Goal: Task Accomplishment & Management: Use online tool/utility

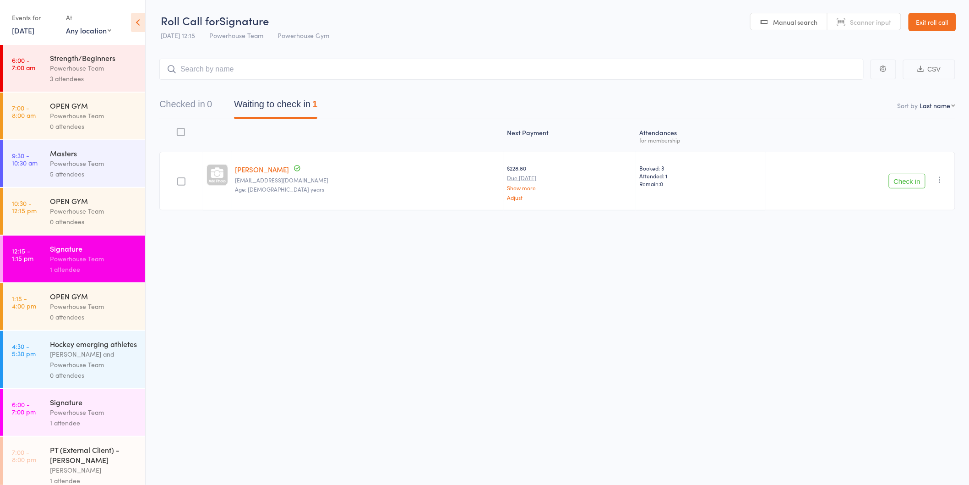
click at [909, 184] on button "Check in" at bounding box center [907, 181] width 37 height 15
click at [355, 71] on input "search" at bounding box center [511, 69] width 704 height 21
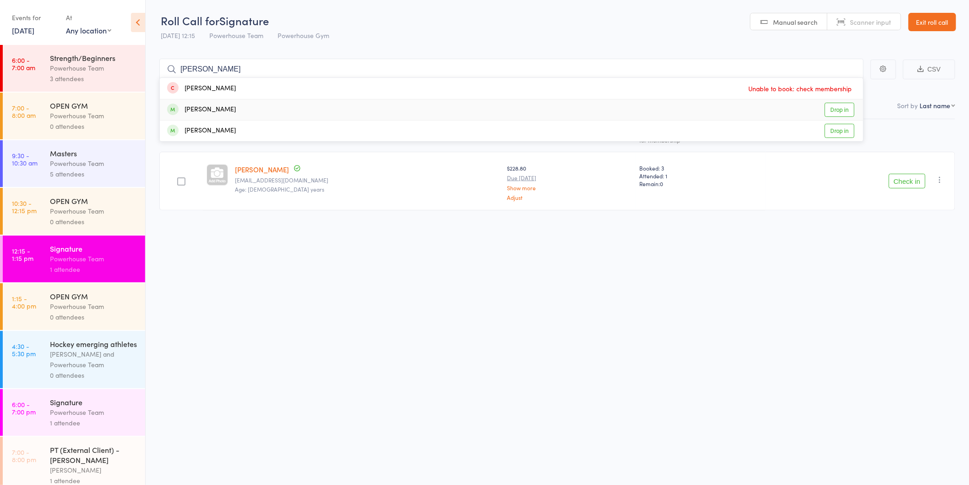
type input "[PERSON_NAME]"
click at [844, 108] on link "Drop in" at bounding box center [840, 110] width 30 height 14
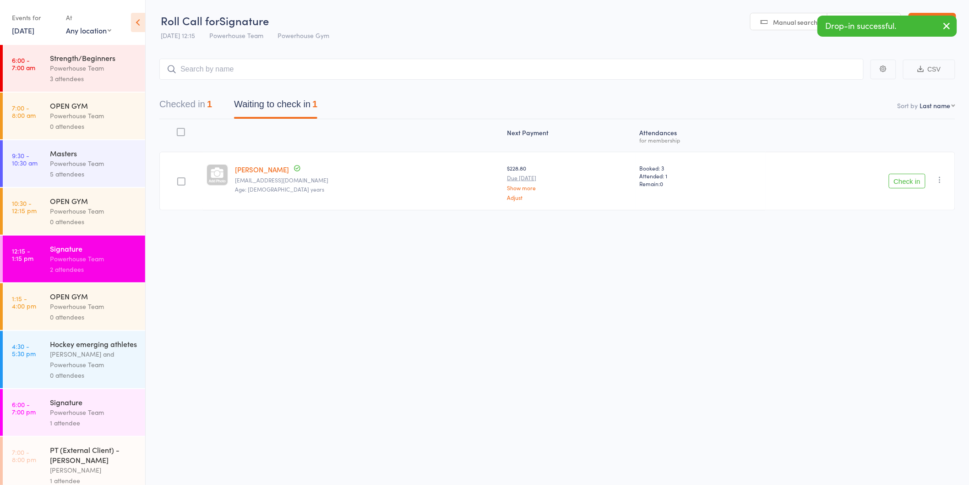
click at [903, 178] on button "Check in" at bounding box center [907, 181] width 37 height 15
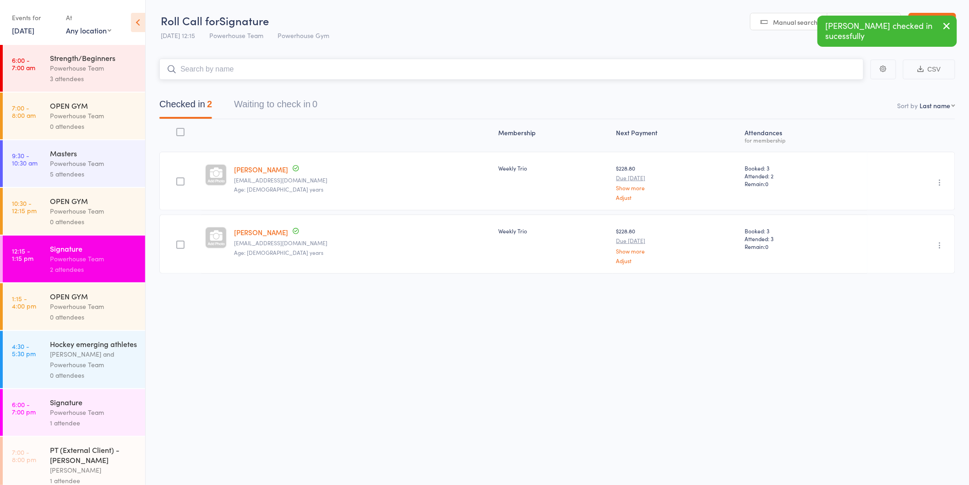
click at [443, 70] on input "search" at bounding box center [511, 69] width 704 height 21
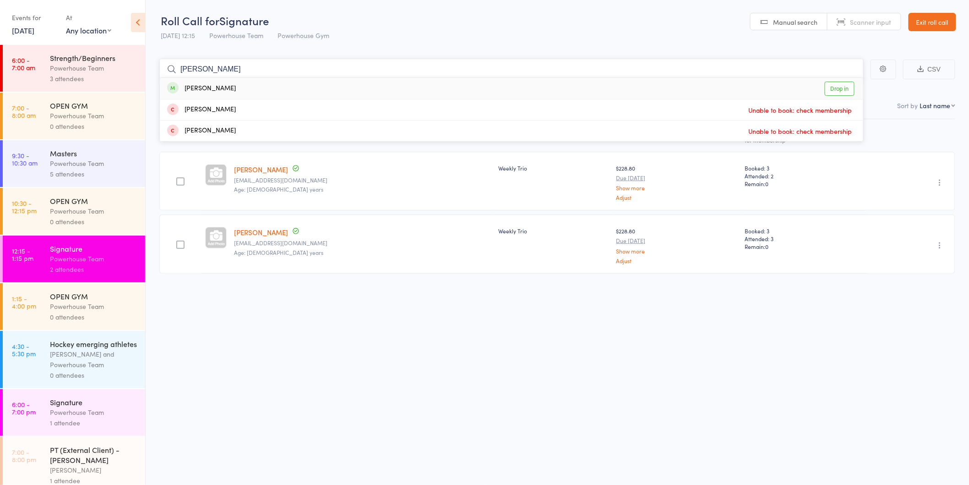
type input "[PERSON_NAME]"
click at [833, 89] on link "Drop in" at bounding box center [840, 89] width 30 height 14
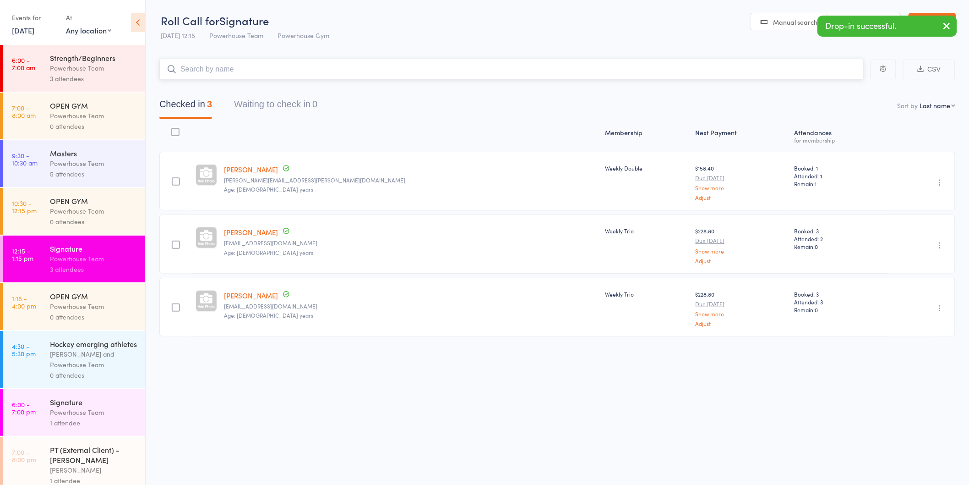
click at [346, 71] on input "search" at bounding box center [511, 69] width 704 height 21
type input "suzie"
click at [839, 87] on link "Drop in" at bounding box center [840, 89] width 30 height 14
